Goal: Task Accomplishment & Management: Complete application form

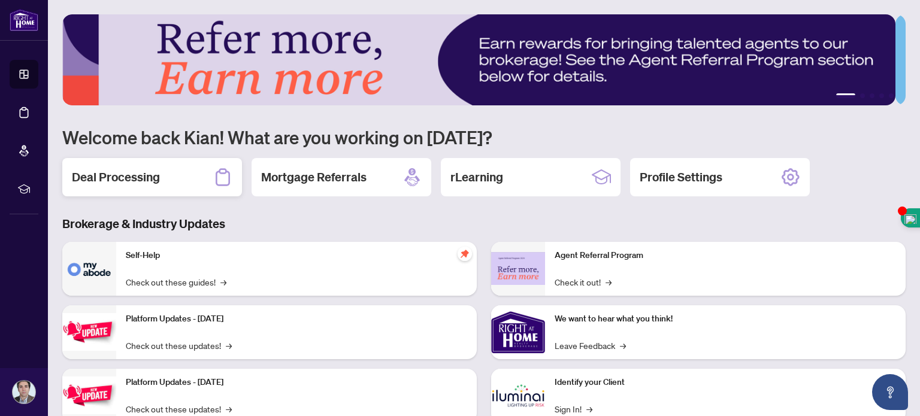
click at [149, 177] on h2 "Deal Processing" at bounding box center [116, 177] width 88 height 17
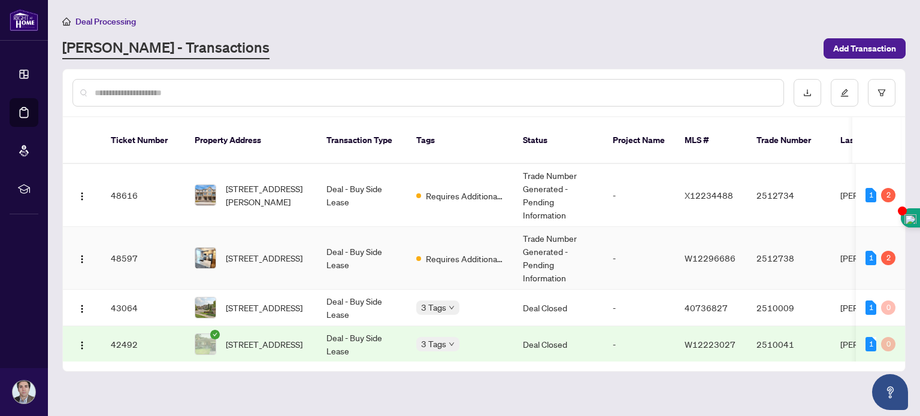
click at [741, 254] on td "W12296686" at bounding box center [711, 258] width 72 height 63
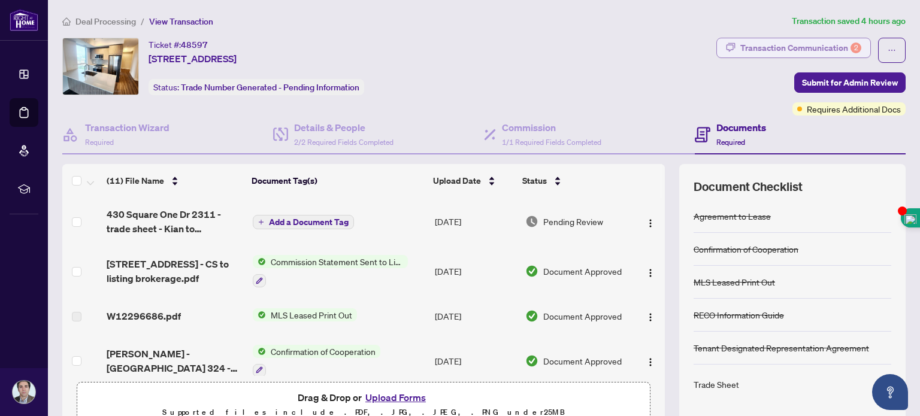
click at [808, 46] on div "Transaction Communication 2" at bounding box center [801, 47] width 121 height 19
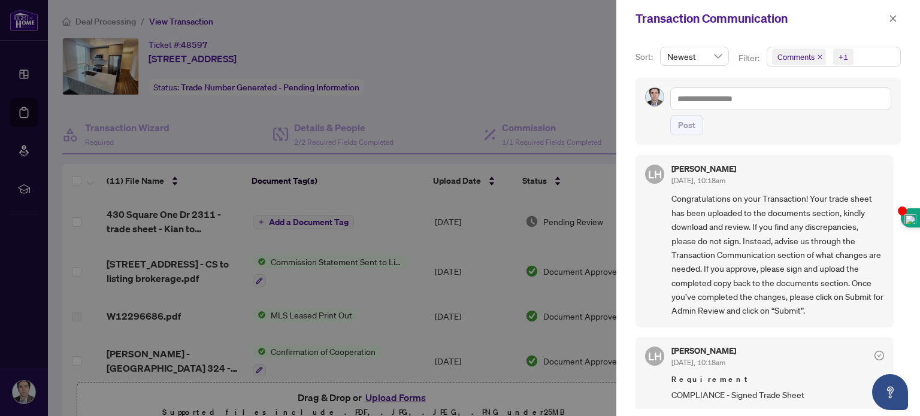
scroll to position [89, 0]
click at [891, 19] on icon "close" at bounding box center [893, 18] width 8 height 8
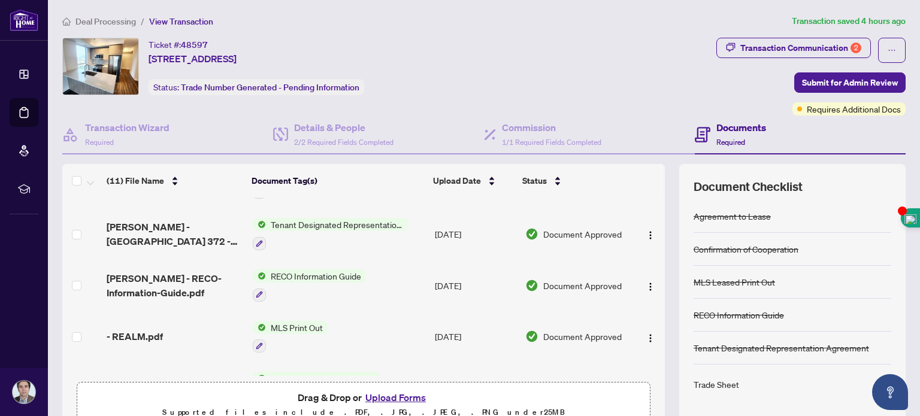
scroll to position [0, 0]
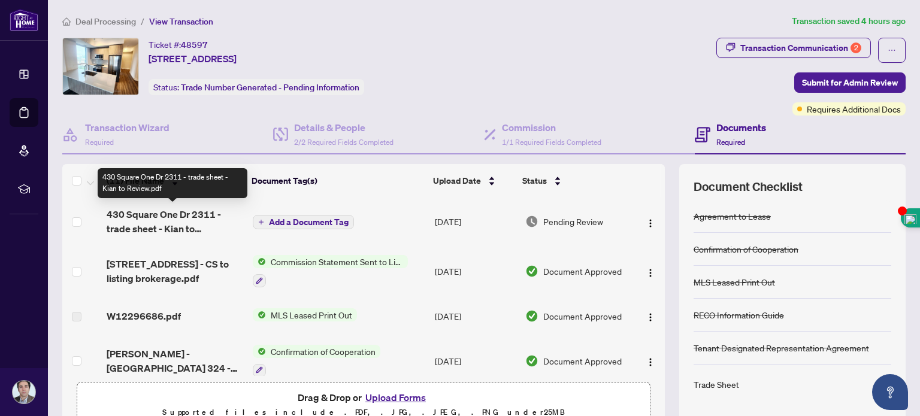
click at [126, 214] on span "430 Square One Dr 2311 - trade sheet - Kian to Review.pdf" at bounding box center [175, 221] width 136 height 29
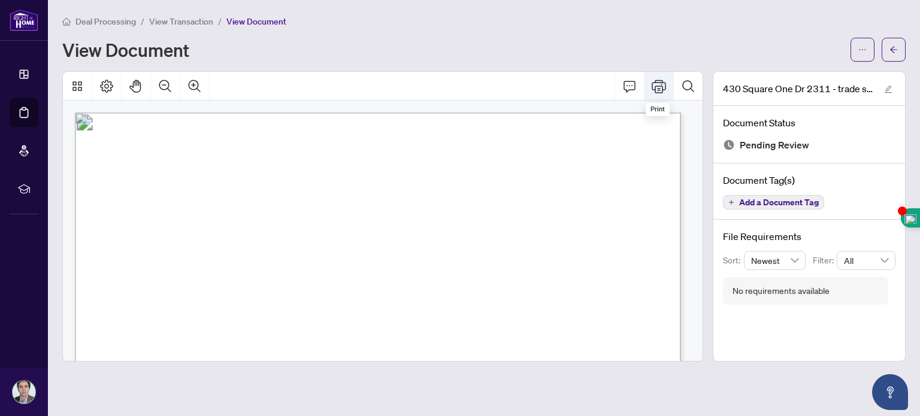
click at [669, 86] on button "Print" at bounding box center [659, 86] width 29 height 29
click at [890, 52] on icon "arrow-left" at bounding box center [894, 50] width 8 height 8
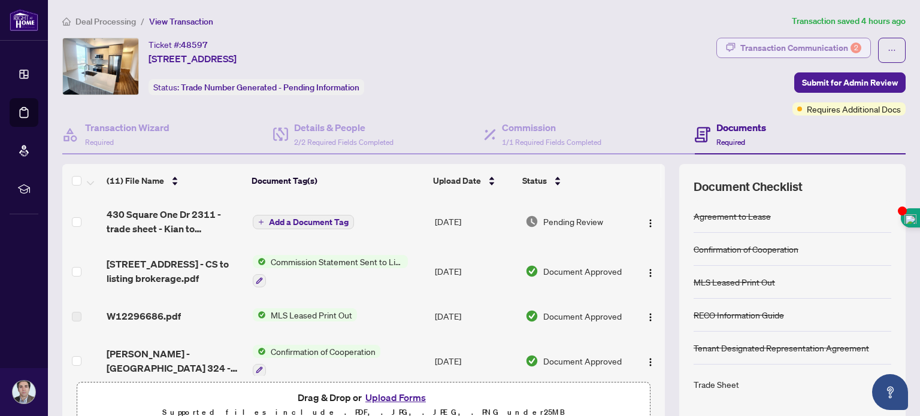
click at [801, 45] on div "Transaction Communication 2" at bounding box center [801, 47] width 121 height 19
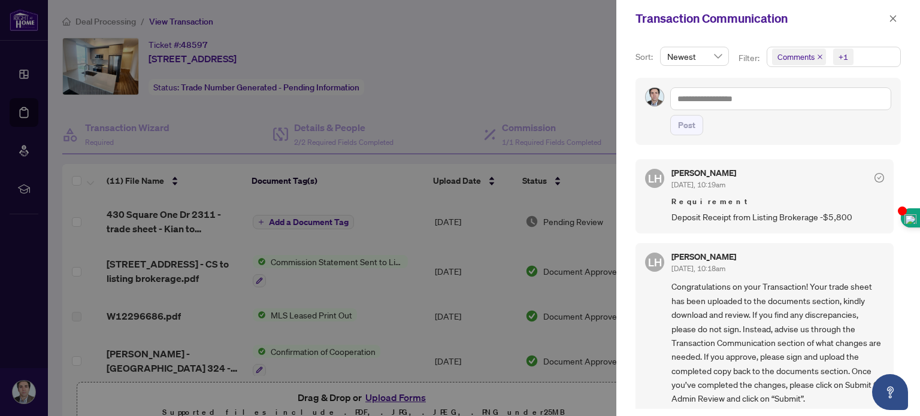
click at [473, 68] on div at bounding box center [460, 208] width 920 height 416
click at [893, 14] on span "button" at bounding box center [893, 18] width 8 height 19
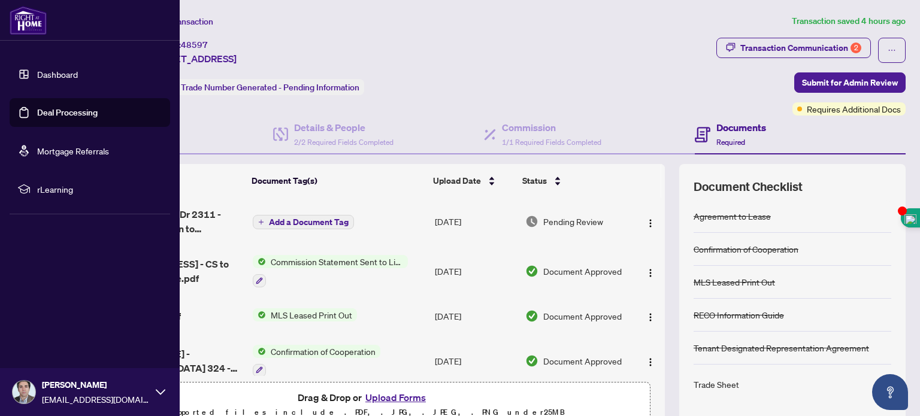
click at [41, 77] on link "Dashboard" at bounding box center [57, 74] width 41 height 11
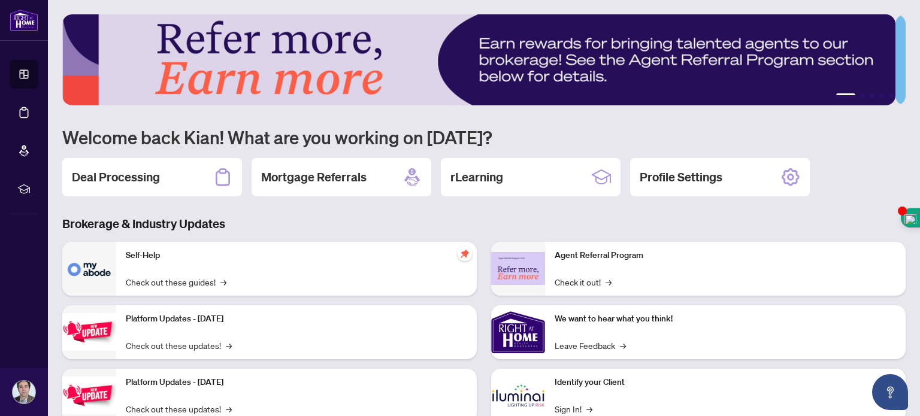
click at [162, 262] on div "Self-Help Check out these guides! →" at bounding box center [296, 269] width 361 height 54
click at [134, 173] on h2 "Deal Processing" at bounding box center [116, 177] width 88 height 17
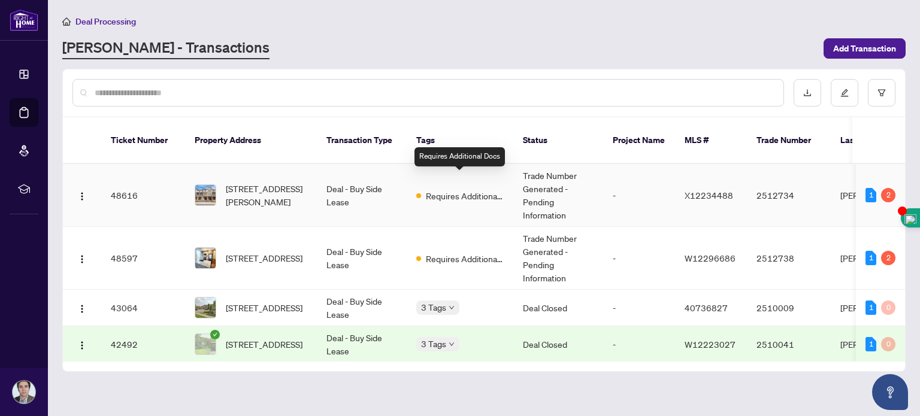
click at [452, 189] on span "Requires Additional Docs" at bounding box center [465, 195] width 78 height 13
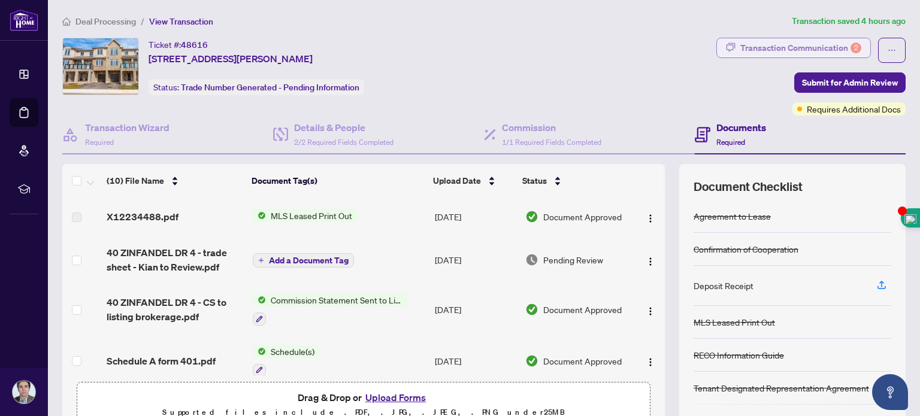
click at [815, 44] on div "Transaction Communication 2" at bounding box center [801, 47] width 121 height 19
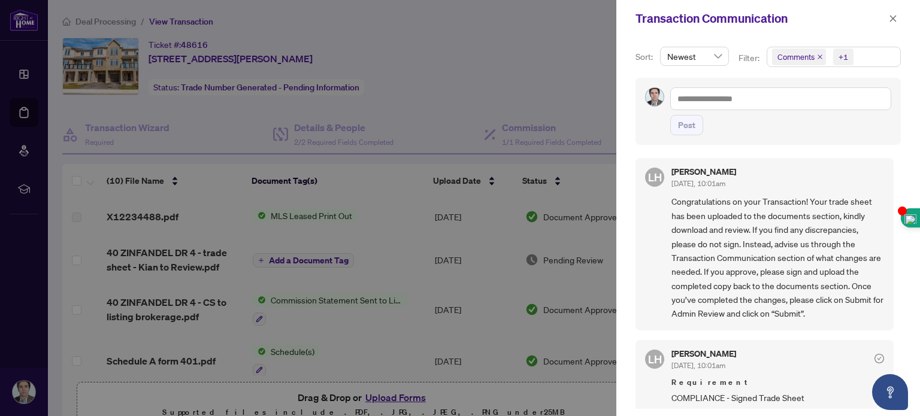
scroll to position [89, 0]
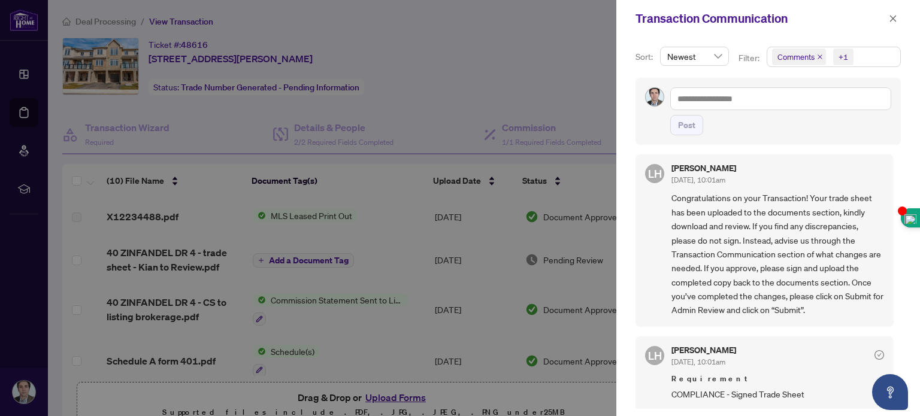
drag, startPoint x: 896, startPoint y: 226, endPoint x: 889, endPoint y: 120, distance: 105.7
click at [889, 120] on body "Dashboard Deal Processing Mortgage Referrals rLearning [PERSON_NAME] [EMAIL_ADD…" at bounding box center [460, 208] width 920 height 416
click at [892, 19] on icon "close" at bounding box center [893, 18] width 7 height 7
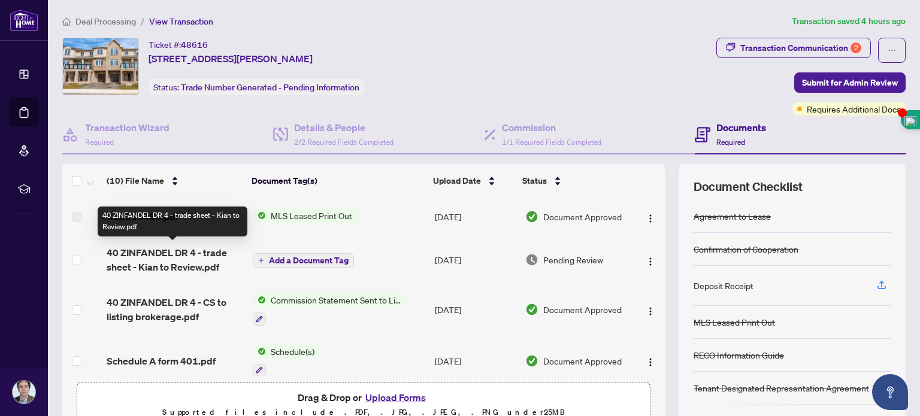
click at [186, 258] on span "40 ZINFANDEL DR 4 - trade sheet - Kian to Review.pdf" at bounding box center [175, 260] width 136 height 29
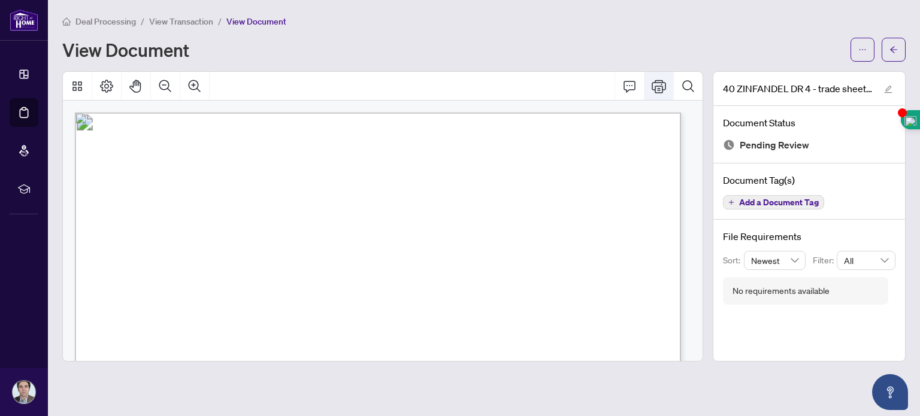
click at [657, 77] on button "Print" at bounding box center [659, 86] width 29 height 29
click at [895, 49] on icon "arrow-left" at bounding box center [894, 50] width 8 height 8
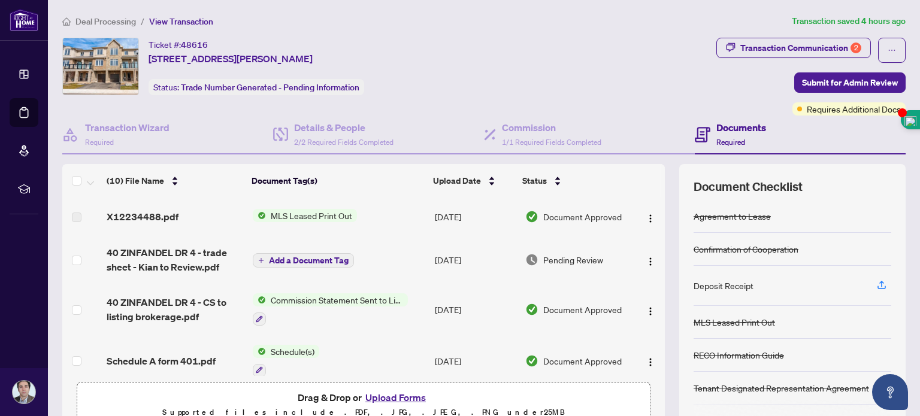
click at [379, 397] on button "Upload Forms" at bounding box center [396, 398] width 68 height 16
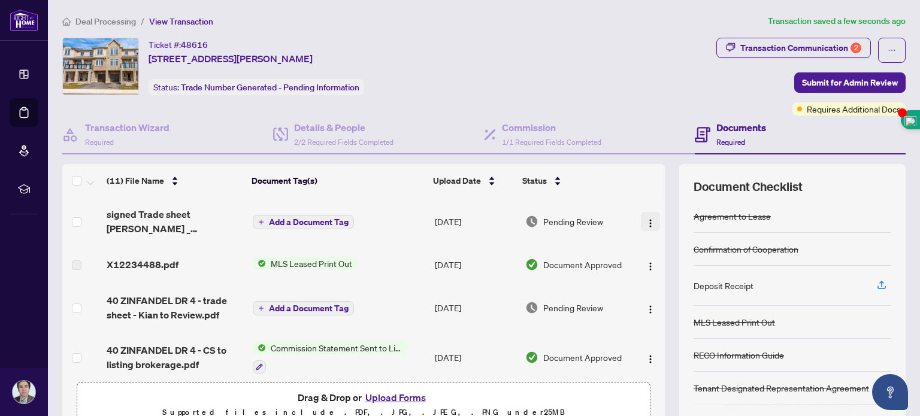
click at [646, 221] on img "button" at bounding box center [651, 224] width 10 height 10
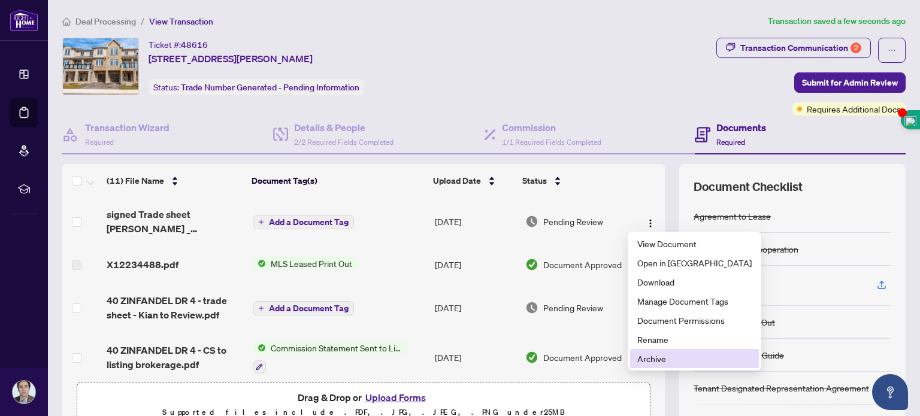
click at [654, 357] on span "Archive" at bounding box center [695, 358] width 114 height 13
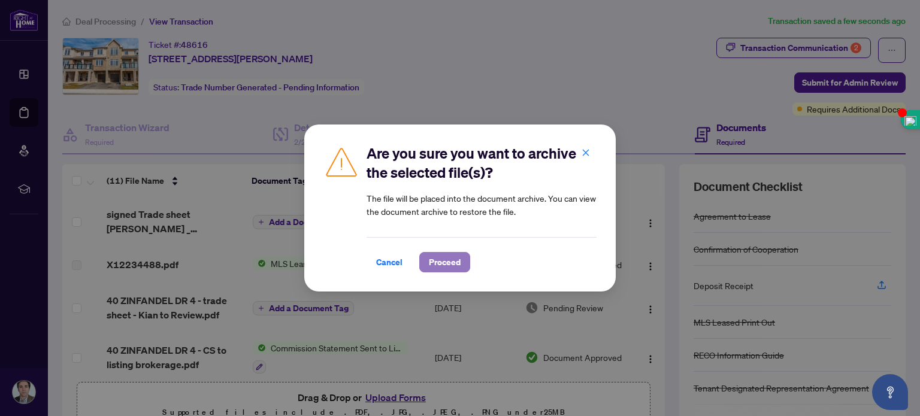
click at [445, 259] on span "Proceed" at bounding box center [445, 262] width 32 height 19
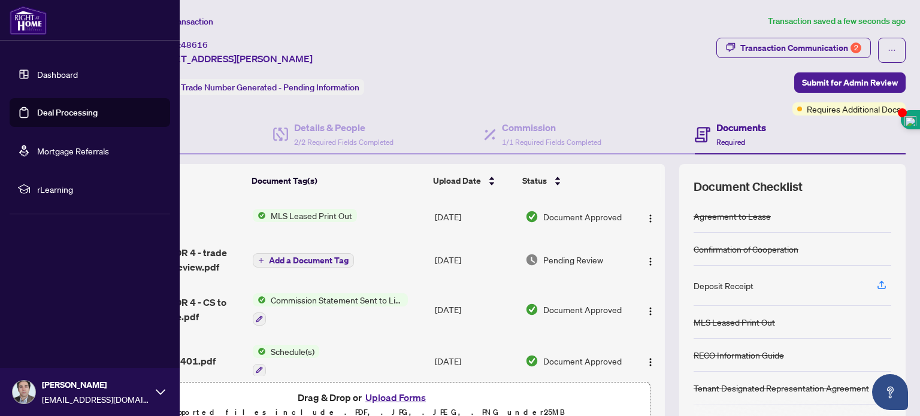
click at [37, 71] on link "Dashboard" at bounding box center [57, 74] width 41 height 11
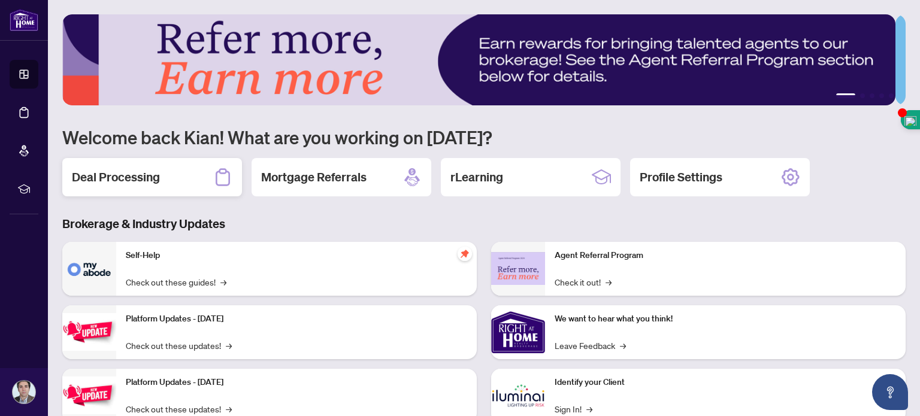
click at [151, 177] on h2 "Deal Processing" at bounding box center [116, 177] width 88 height 17
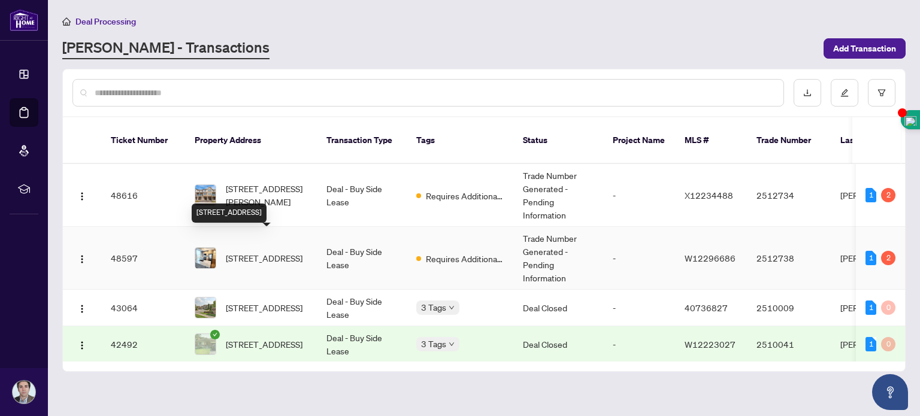
click at [238, 252] on span "[STREET_ADDRESS]" at bounding box center [264, 258] width 77 height 13
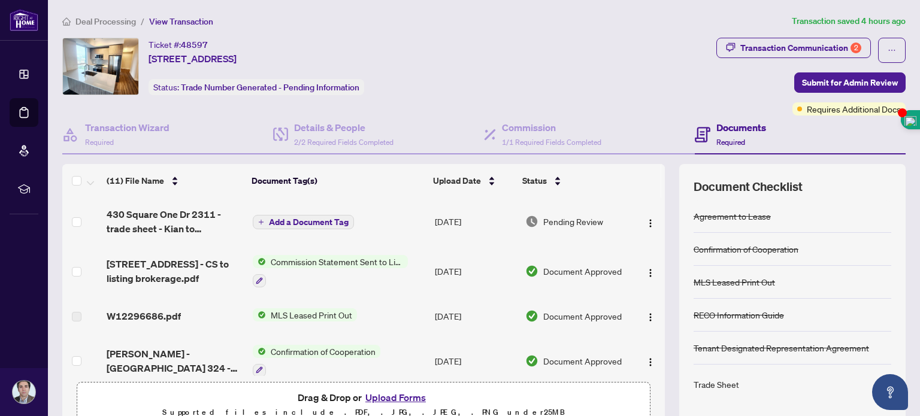
click at [387, 395] on button "Upload Forms" at bounding box center [396, 398] width 68 height 16
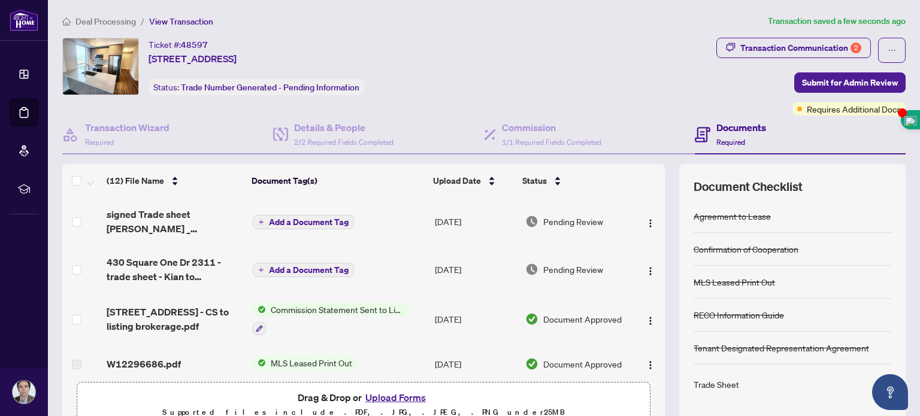
click at [298, 218] on span "Add a Document Tag" at bounding box center [309, 222] width 80 height 8
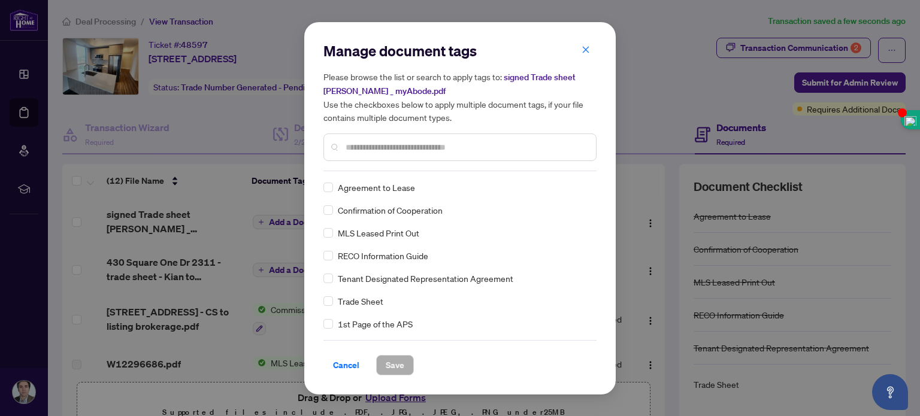
click at [390, 150] on input "text" at bounding box center [466, 147] width 241 height 13
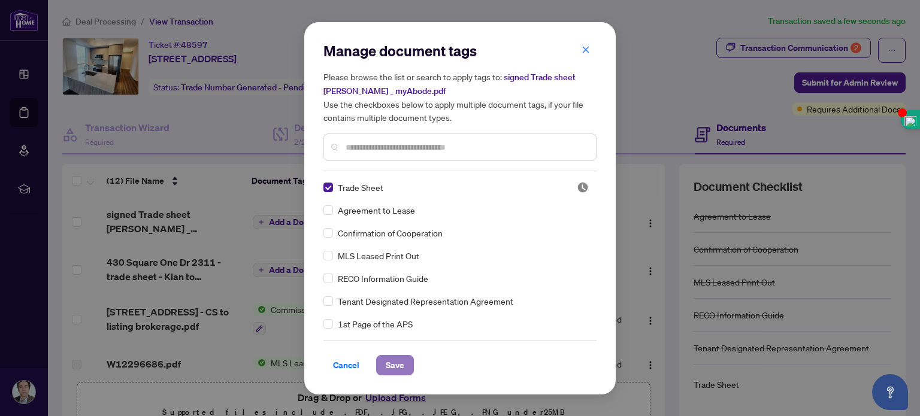
click at [391, 360] on span "Save" at bounding box center [395, 365] width 19 height 19
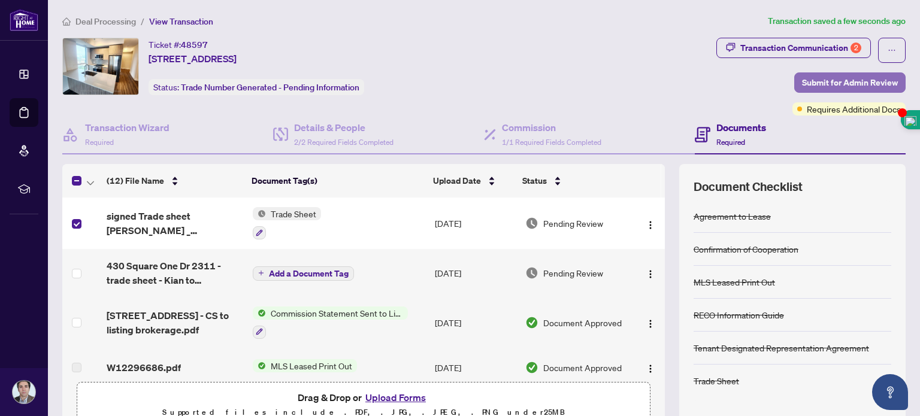
click at [810, 76] on span "Submit for Admin Review" at bounding box center [850, 82] width 96 height 19
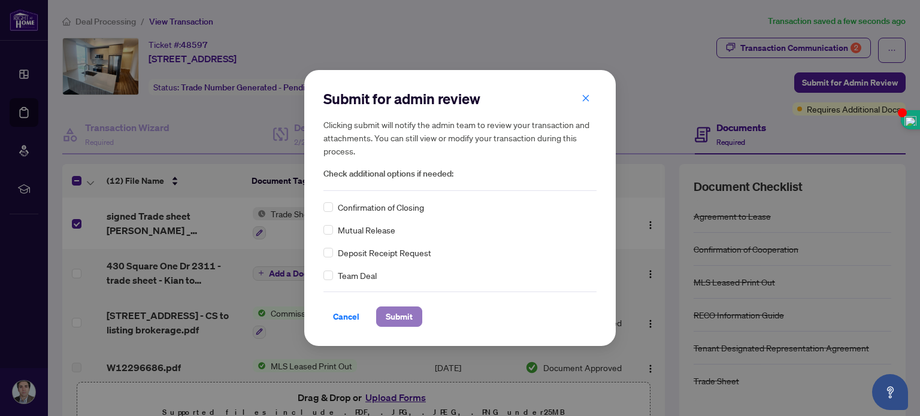
click at [390, 318] on span "Submit" at bounding box center [399, 316] width 27 height 19
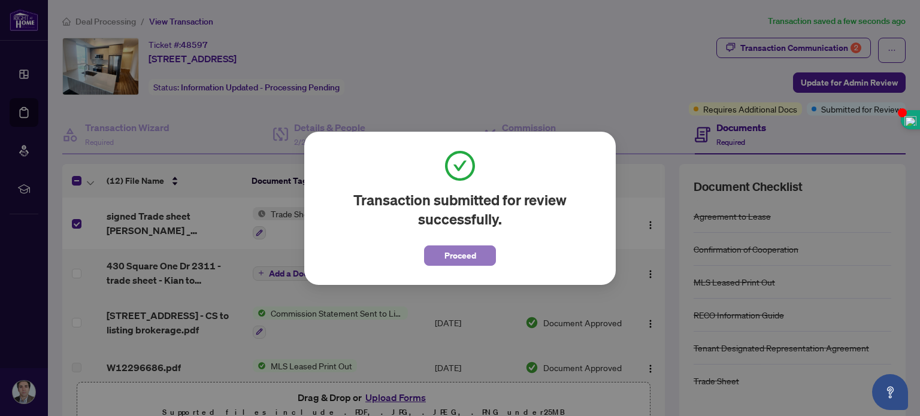
click at [472, 253] on span "Proceed" at bounding box center [461, 255] width 32 height 19
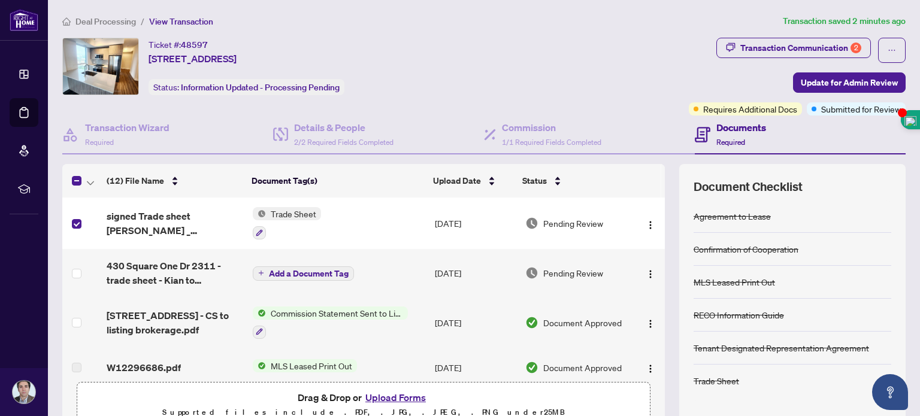
click at [374, 392] on button "Upload Forms" at bounding box center [396, 398] width 68 height 16
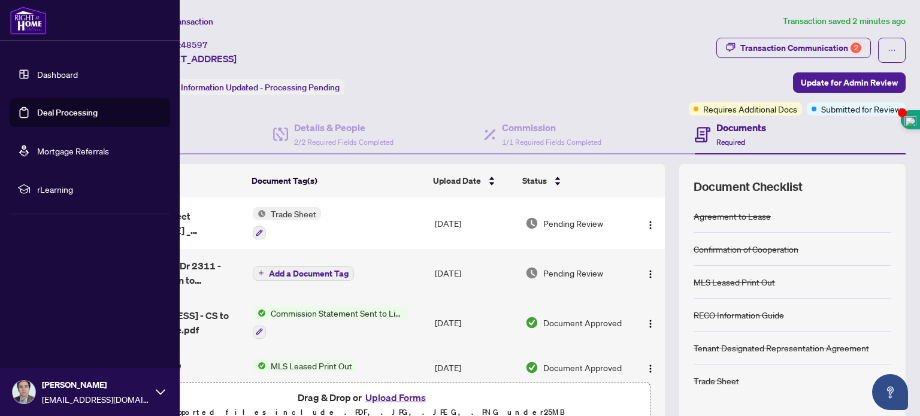
click at [37, 69] on link "Dashboard" at bounding box center [57, 74] width 41 height 11
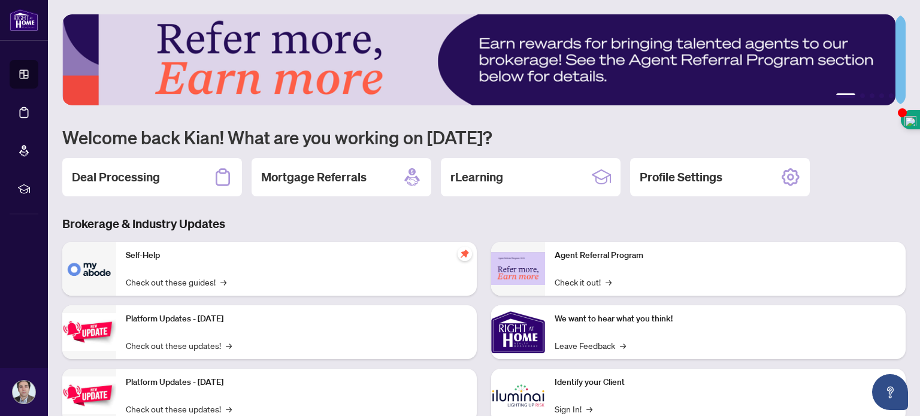
click at [172, 264] on div "Self-Help Check out these guides! →" at bounding box center [296, 269] width 361 height 54
click at [136, 173] on h2 "Deal Processing" at bounding box center [116, 177] width 88 height 17
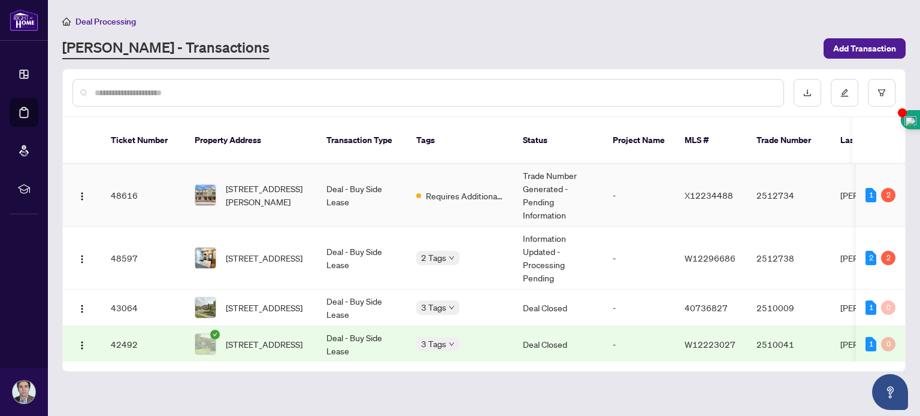
click at [249, 166] on td "[STREET_ADDRESS][PERSON_NAME]" at bounding box center [251, 195] width 132 height 63
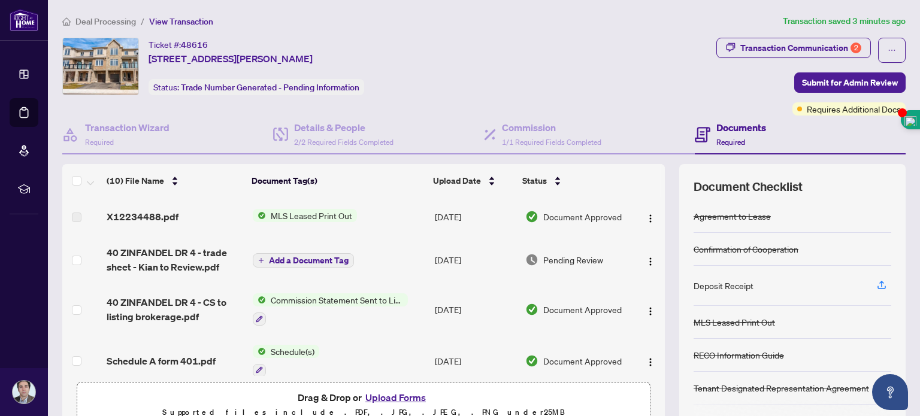
click at [395, 393] on button "Upload Forms" at bounding box center [396, 398] width 68 height 16
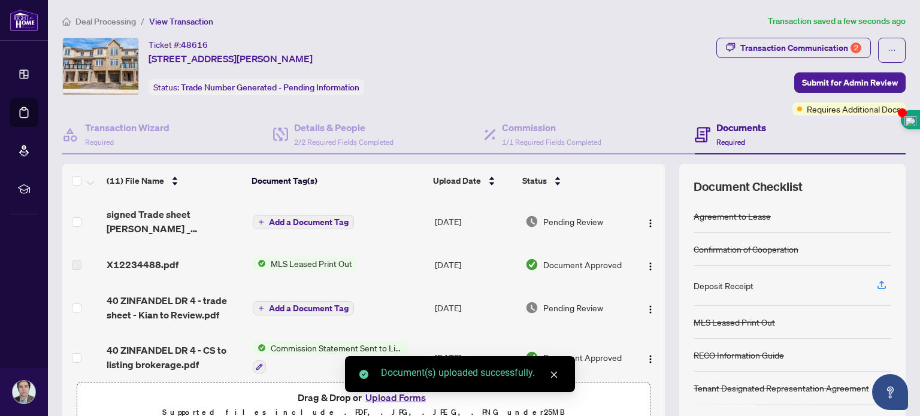
click at [291, 218] on span "Add a Document Tag" at bounding box center [309, 222] width 80 height 8
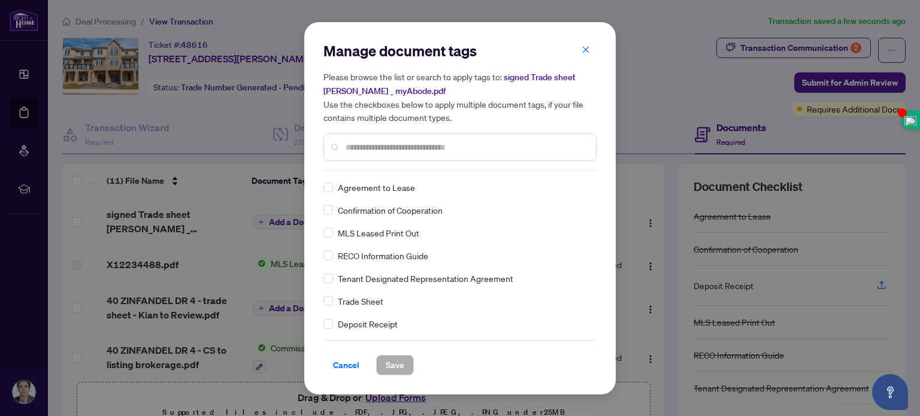
click at [334, 298] on div "Trade Sheet" at bounding box center [457, 301] width 266 height 13
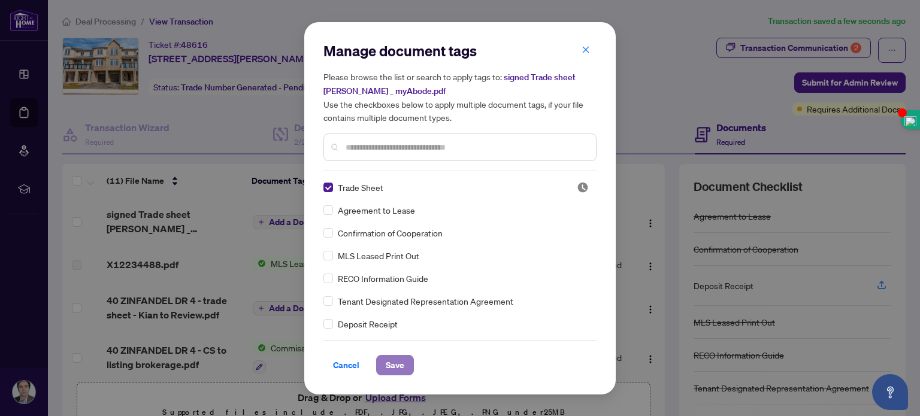
click at [388, 361] on span "Save" at bounding box center [395, 365] width 19 height 19
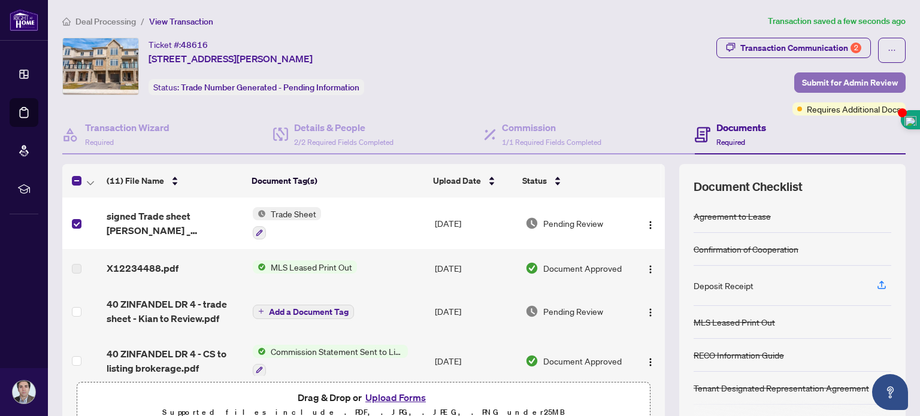
click at [834, 84] on span "Submit for Admin Review" at bounding box center [850, 82] width 96 height 19
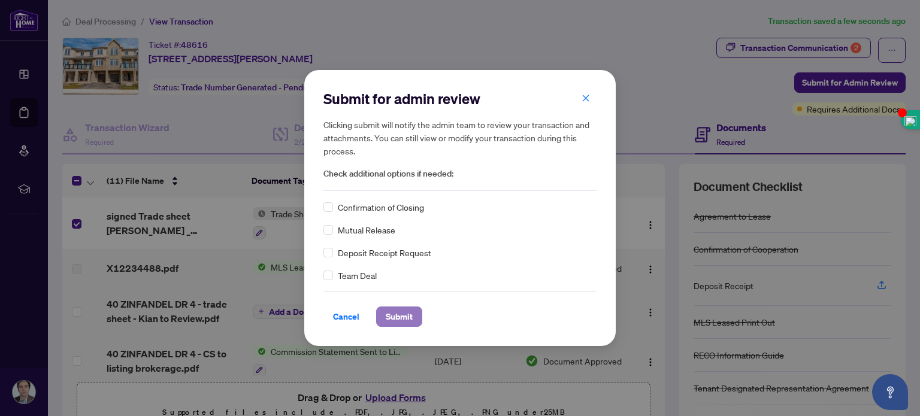
click at [388, 318] on span "Submit" at bounding box center [399, 316] width 27 height 19
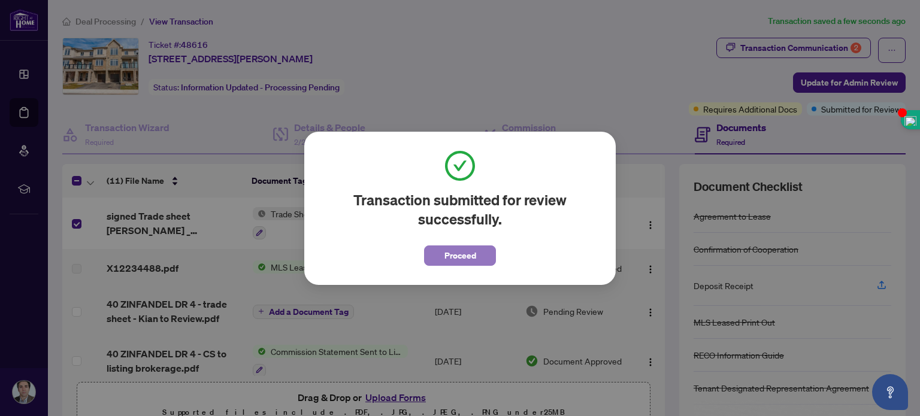
click at [445, 256] on span "Proceed" at bounding box center [461, 255] width 32 height 19
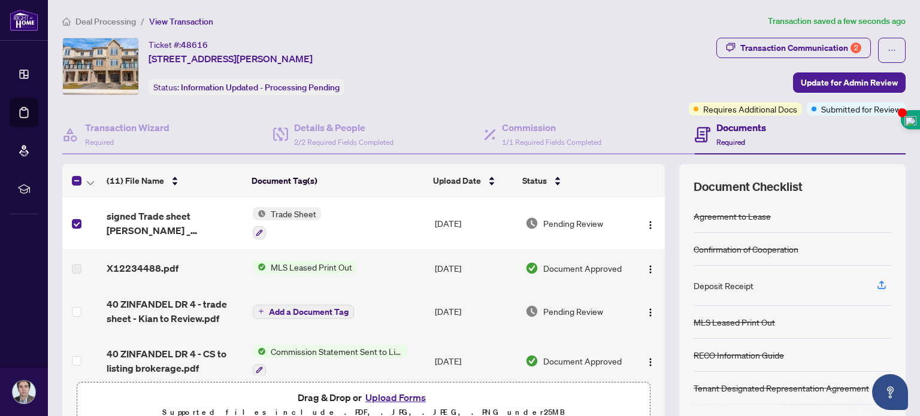
click at [380, 35] on div "Deal Processing / View Transaction Transaction saved a few seconds ago Ticket #…" at bounding box center [484, 259] width 853 height 491
